Goal: Task Accomplishment & Management: Use online tool/utility

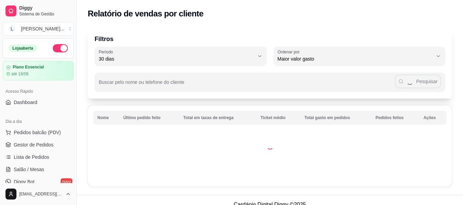
select select "30"
select select "HIGHEST_TOTAL_SPENT_WITH_ORDERS"
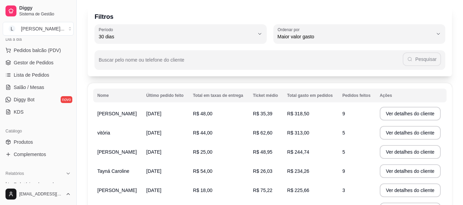
scroll to position [34, 0]
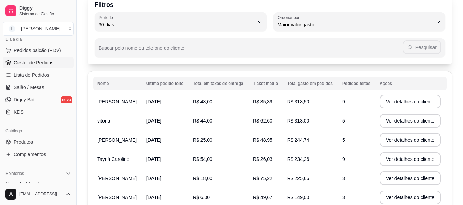
click at [33, 61] on span "Gestor de Pedidos" at bounding box center [34, 62] width 40 height 7
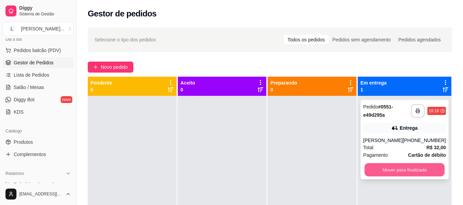
click at [411, 166] on button "Mover para finalizado" at bounding box center [404, 169] width 80 height 13
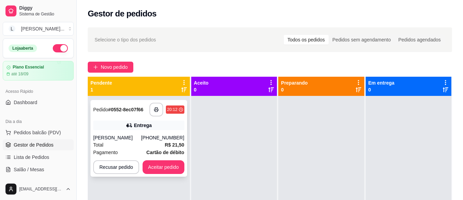
click at [139, 132] on div "**********" at bounding box center [138, 138] width 97 height 77
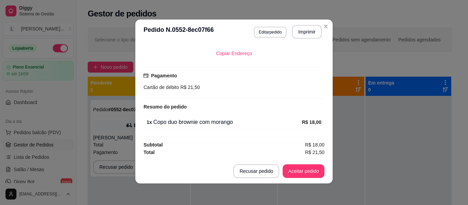
scroll to position [1, 0]
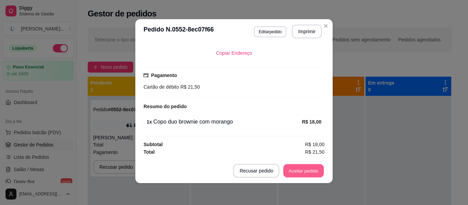
click at [300, 170] on button "Aceitar pedido" at bounding box center [303, 171] width 40 height 13
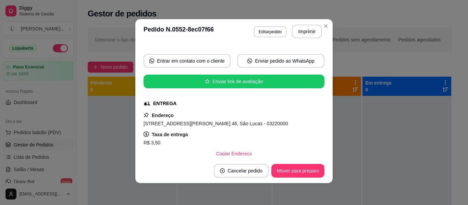
scroll to position [54, 0]
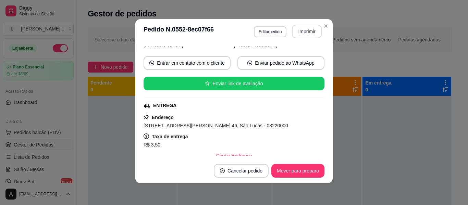
click at [293, 33] on button "Imprimir" at bounding box center [307, 32] width 30 height 14
click at [295, 168] on button "Mover para preparo" at bounding box center [297, 171] width 51 height 13
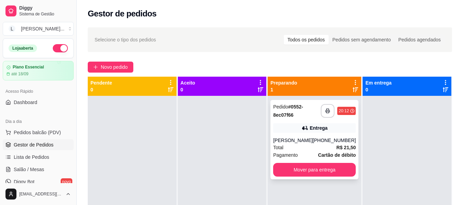
click at [293, 141] on div "[PERSON_NAME]" at bounding box center [292, 140] width 39 height 7
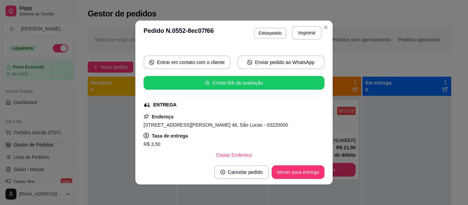
scroll to position [69, 0]
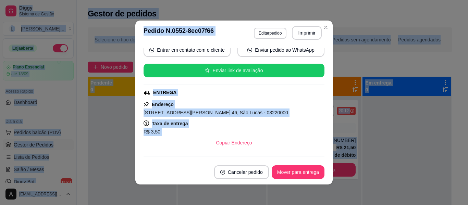
click at [0, 205] on html "**********" at bounding box center [234, 102] width 468 height 205
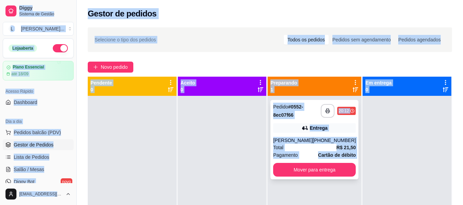
click at [326, 128] on div "Entrega" at bounding box center [314, 128] width 83 height 10
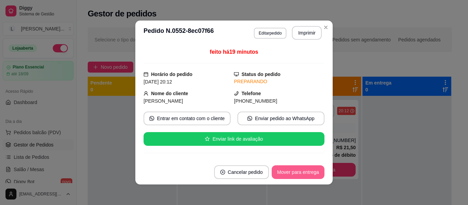
click at [307, 173] on button "Mover para entrega" at bounding box center [298, 173] width 53 height 14
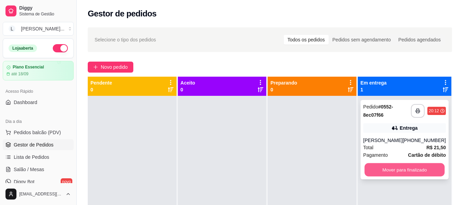
click at [413, 172] on button "Mover para finalizado" at bounding box center [404, 169] width 80 height 13
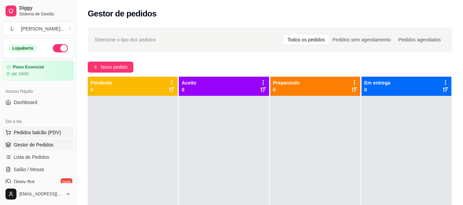
click at [33, 132] on span "Pedidos balcão (PDV)" at bounding box center [37, 132] width 47 height 7
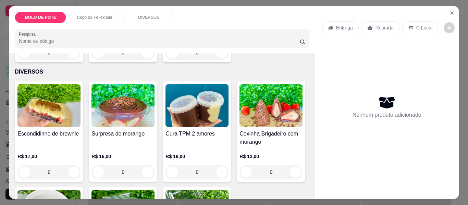
scroll to position [377, 0]
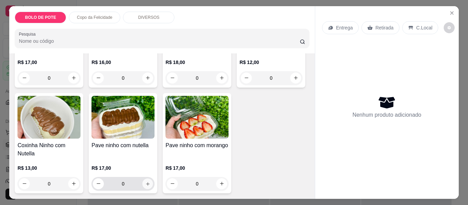
click at [153, 179] on button "increase-product-quantity" at bounding box center [148, 184] width 11 height 11
type input "2"
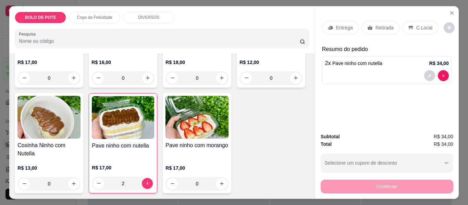
click at [334, 21] on div "Entrega" at bounding box center [340, 27] width 37 height 13
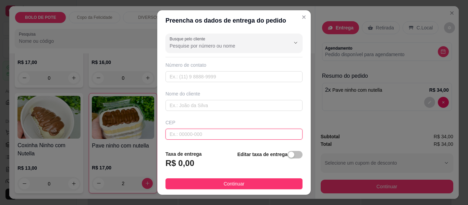
drag, startPoint x: 171, startPoint y: 132, endPoint x: 180, endPoint y: 146, distance: 17.4
click at [175, 142] on div "Busque pelo cliente Número de contato Nome do cliente CEP Rua/[GEOGRAPHIC_DATA]" at bounding box center [234, 88] width 154 height 114
type input "03207000"
type input "Rua Barão de Tramandaí"
type input "Vila Alpina"
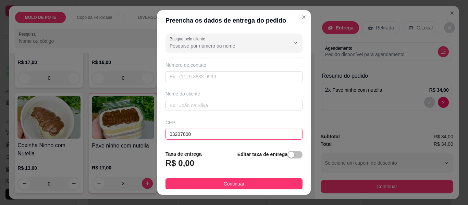
type input "[GEOGRAPHIC_DATA]"
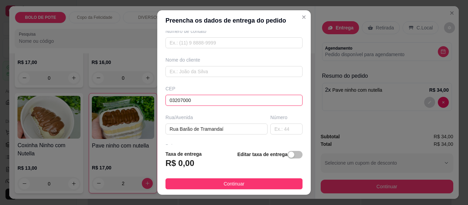
scroll to position [34, 0]
type input "03207000"
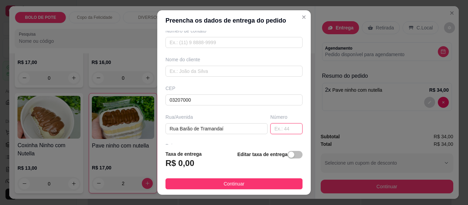
click at [277, 126] on input "text" at bounding box center [286, 128] width 32 height 11
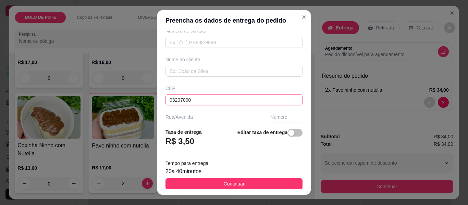
scroll to position [0, 0]
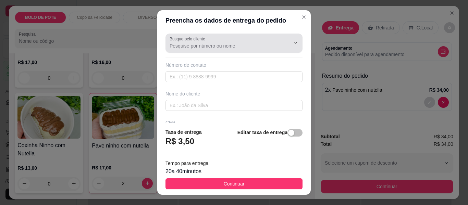
type input "292"
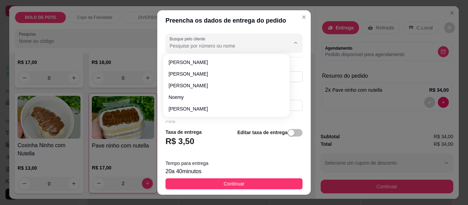
click at [225, 46] on input "Busque pelo cliente" at bounding box center [225, 46] width 110 height 7
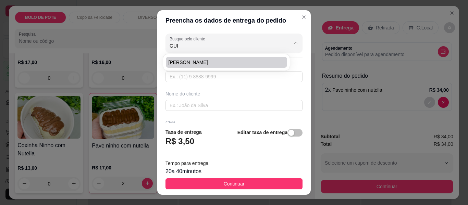
click at [215, 63] on span "[PERSON_NAME]" at bounding box center [223, 62] width 109 height 7
type input "[PERSON_NAME]"
type input "11986749226"
type input "[PERSON_NAME]"
type input "03212000"
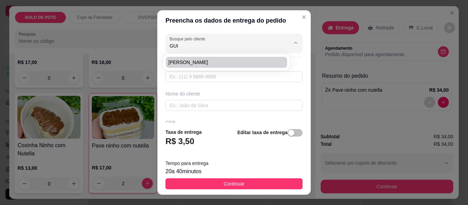
type input "Rua [PERSON_NAME]"
type input "863"
type input "[GEOGRAPHIC_DATA]"
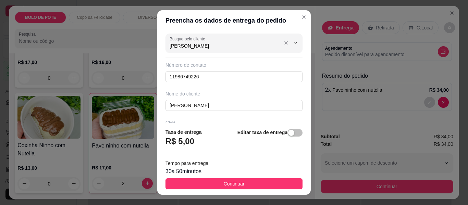
click at [197, 49] on input "[PERSON_NAME]" at bounding box center [225, 46] width 110 height 7
type input "[PERSON_NAME]"
click at [181, 43] on input "[PERSON_NAME]" at bounding box center [225, 46] width 110 height 7
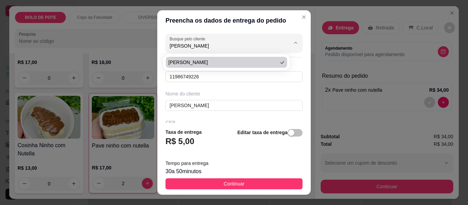
click at [232, 94] on div "Nome do cliente" at bounding box center [234, 93] width 137 height 7
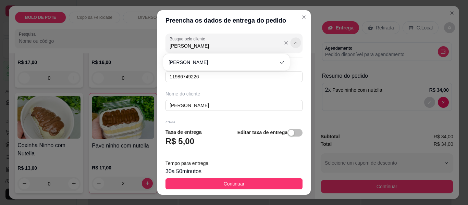
click at [290, 37] on button "Show suggestions" at bounding box center [295, 42] width 11 height 11
click at [283, 41] on icon "Show suggestions" at bounding box center [285, 42] width 5 height 5
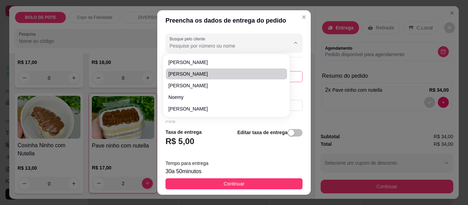
click at [221, 75] on body "1 option available. 1 option available. 1 option available. 5 options available…" at bounding box center [231, 102] width 463 height 205
type input "[PERSON_NAME]"
type input "11915580953"
type input "[PERSON_NAME]"
type input "03211190"
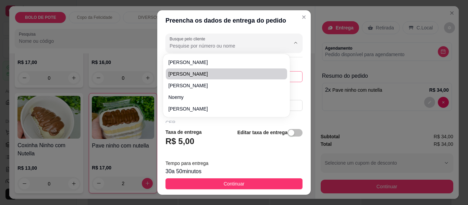
type input "Rua Engenheiro [PERSON_NAME]"
type input "444"
type input "São Lucas"
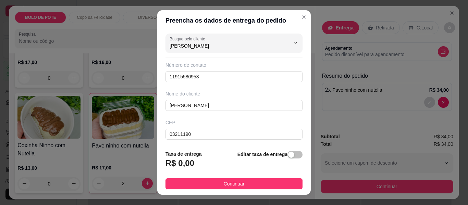
type input "Rua [PERSON_NAME]"
type input "Sítio da Figueira"
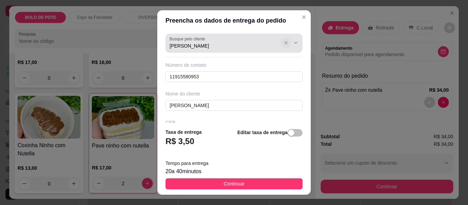
click at [283, 42] on icon "Show suggestions" at bounding box center [285, 42] width 5 height 5
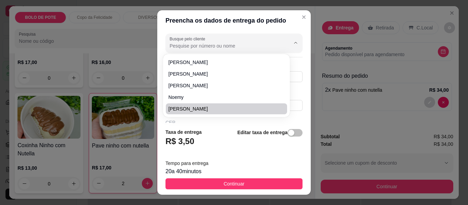
click at [180, 111] on span "[PERSON_NAME]" at bounding box center [223, 109] width 109 height 7
type input "[PERSON_NAME]"
type input "11978030452"
type input "[PERSON_NAME]"
type input "Rua [PERSON_NAME]"
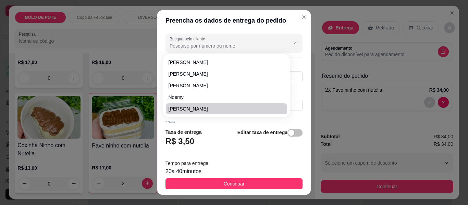
type input "224"
type input "Água rasa"
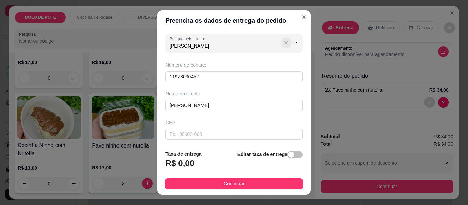
click at [283, 43] on icon "Show suggestions" at bounding box center [285, 42] width 5 height 5
click at [286, 27] on header "Preencha os dados de entrega do pedido" at bounding box center [234, 20] width 154 height 21
click at [178, 75] on input "11978030452" at bounding box center [234, 76] width 137 height 11
click at [179, 76] on input "11978030452" at bounding box center [234, 76] width 137 height 11
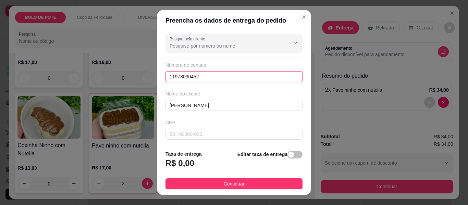
click at [179, 76] on input "11978030452" at bounding box center [234, 76] width 137 height 11
type input "[PHONE_NUMBER]"
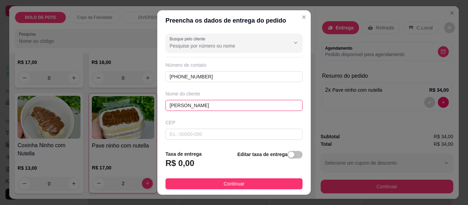
click at [170, 102] on input "[PERSON_NAME]" at bounding box center [234, 105] width 137 height 11
type input "[PERSON_NAME]"
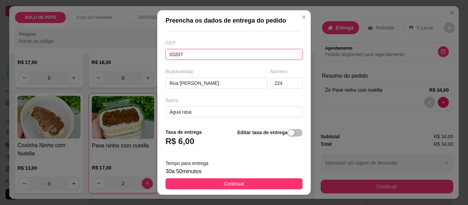
scroll to position [69, 0]
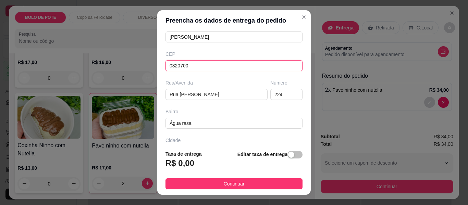
type input "03207000"
type input "Rua Barão de Tramandaí"
type input "Vila Alpina"
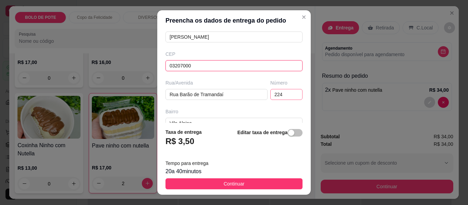
type input "03207000"
click at [280, 95] on input "224" at bounding box center [286, 94] width 32 height 11
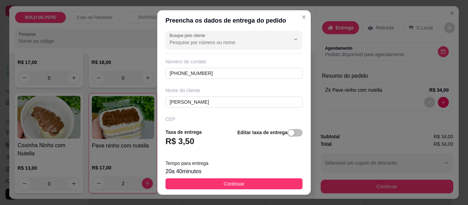
scroll to position [0, 0]
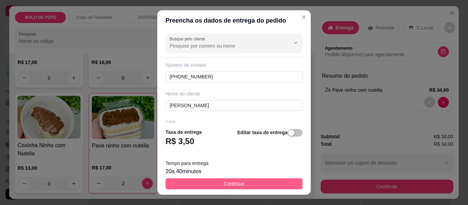
type input "292"
click at [254, 182] on button "Continuar" at bounding box center [234, 184] width 137 height 11
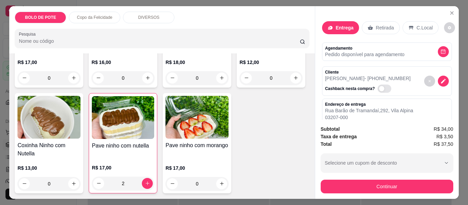
scroll to position [81, 0]
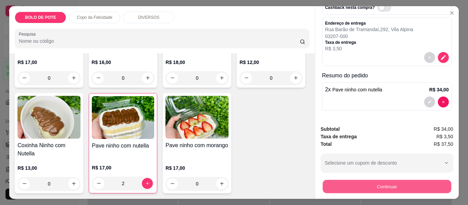
click at [374, 182] on button "Continuar" at bounding box center [387, 186] width 129 height 13
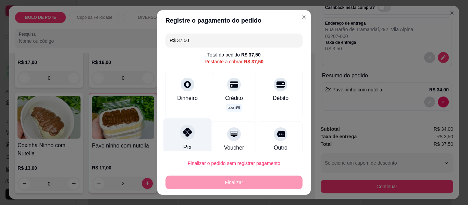
click at [186, 137] on icon at bounding box center [187, 132] width 9 height 9
type input "R$ 0,00"
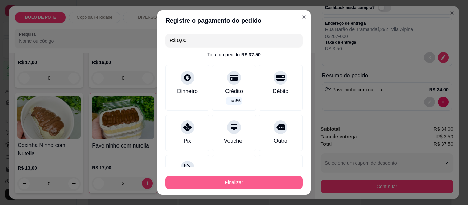
click at [254, 182] on button "Finalizar" at bounding box center [234, 183] width 137 height 14
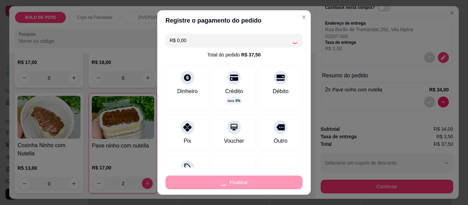
type input "0"
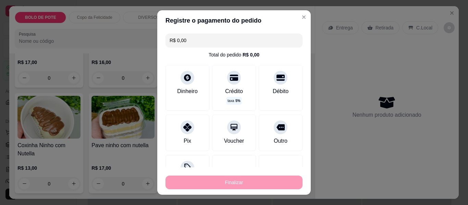
type input "-R$ 37,50"
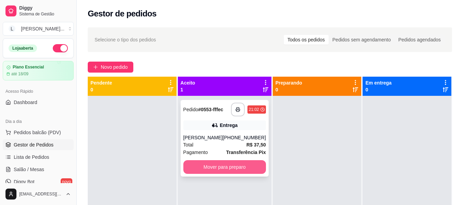
click at [228, 168] on button "Mover para preparo" at bounding box center [224, 167] width 83 height 14
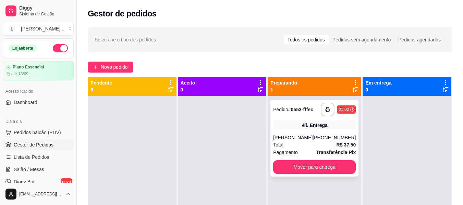
click at [330, 123] on div "Entrega" at bounding box center [314, 126] width 83 height 10
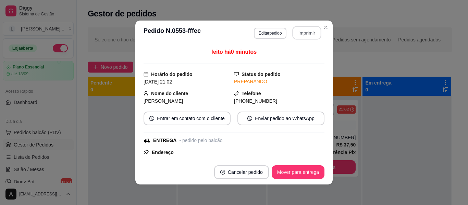
click at [299, 31] on button "Imprimir" at bounding box center [307, 32] width 29 height 13
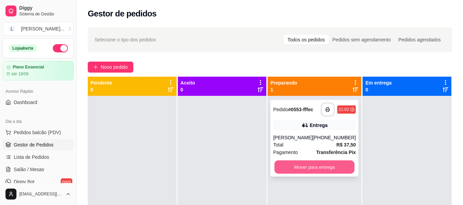
click at [324, 164] on button "Mover para entrega" at bounding box center [315, 167] width 80 height 13
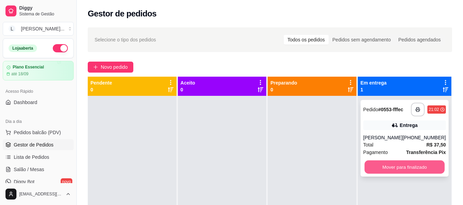
click at [414, 171] on button "Mover para finalizado" at bounding box center [404, 167] width 80 height 13
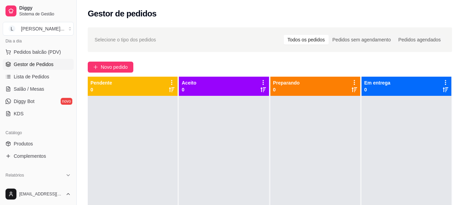
scroll to position [69, 0]
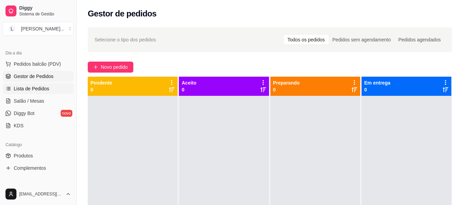
click at [35, 88] on span "Lista de Pedidos" at bounding box center [32, 88] width 36 height 7
